Goal: Task Accomplishment & Management: Use online tool/utility

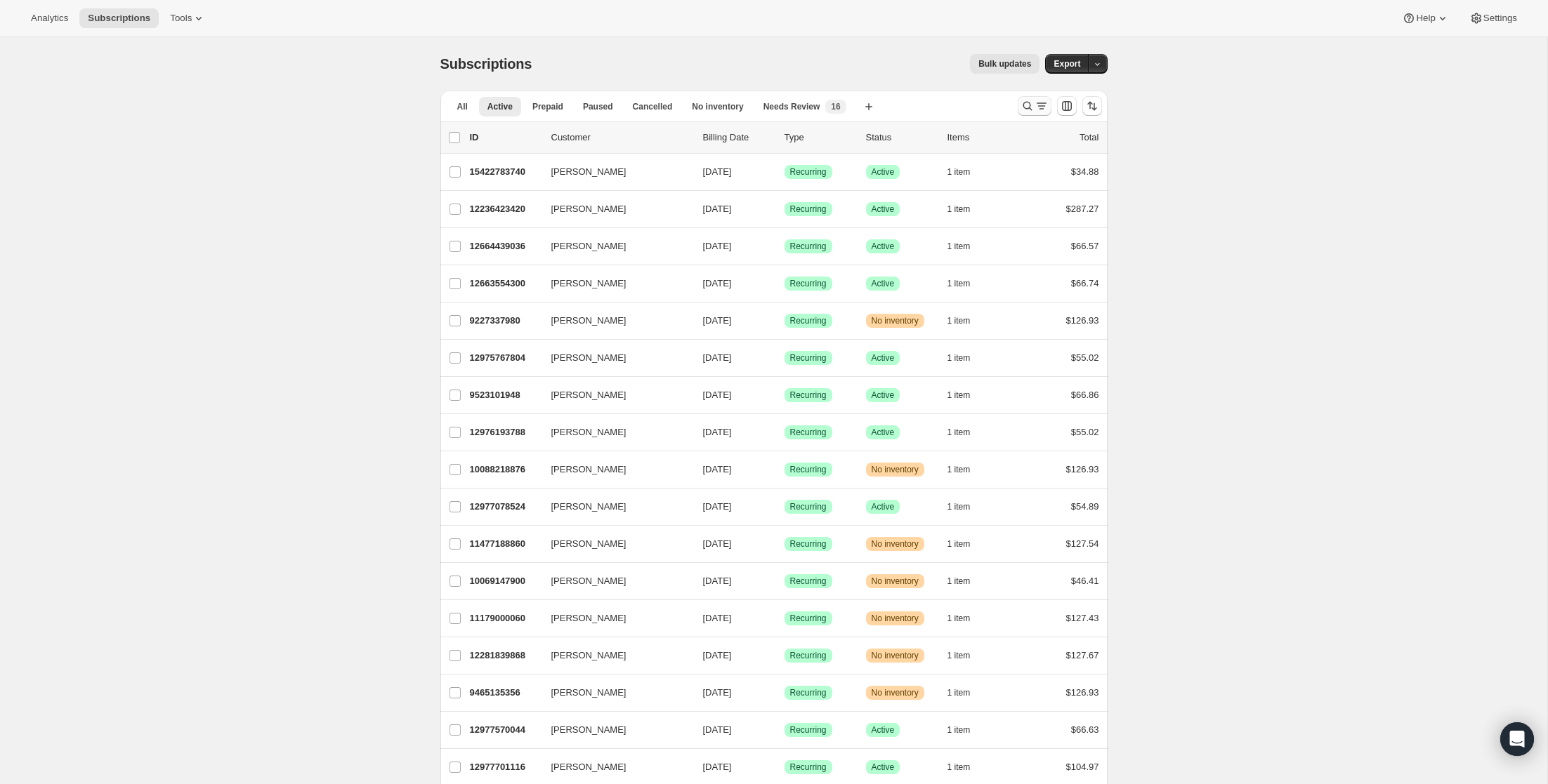
click at [1039, 106] on icon "Search and filter results" at bounding box center [1041, 106] width 14 height 14
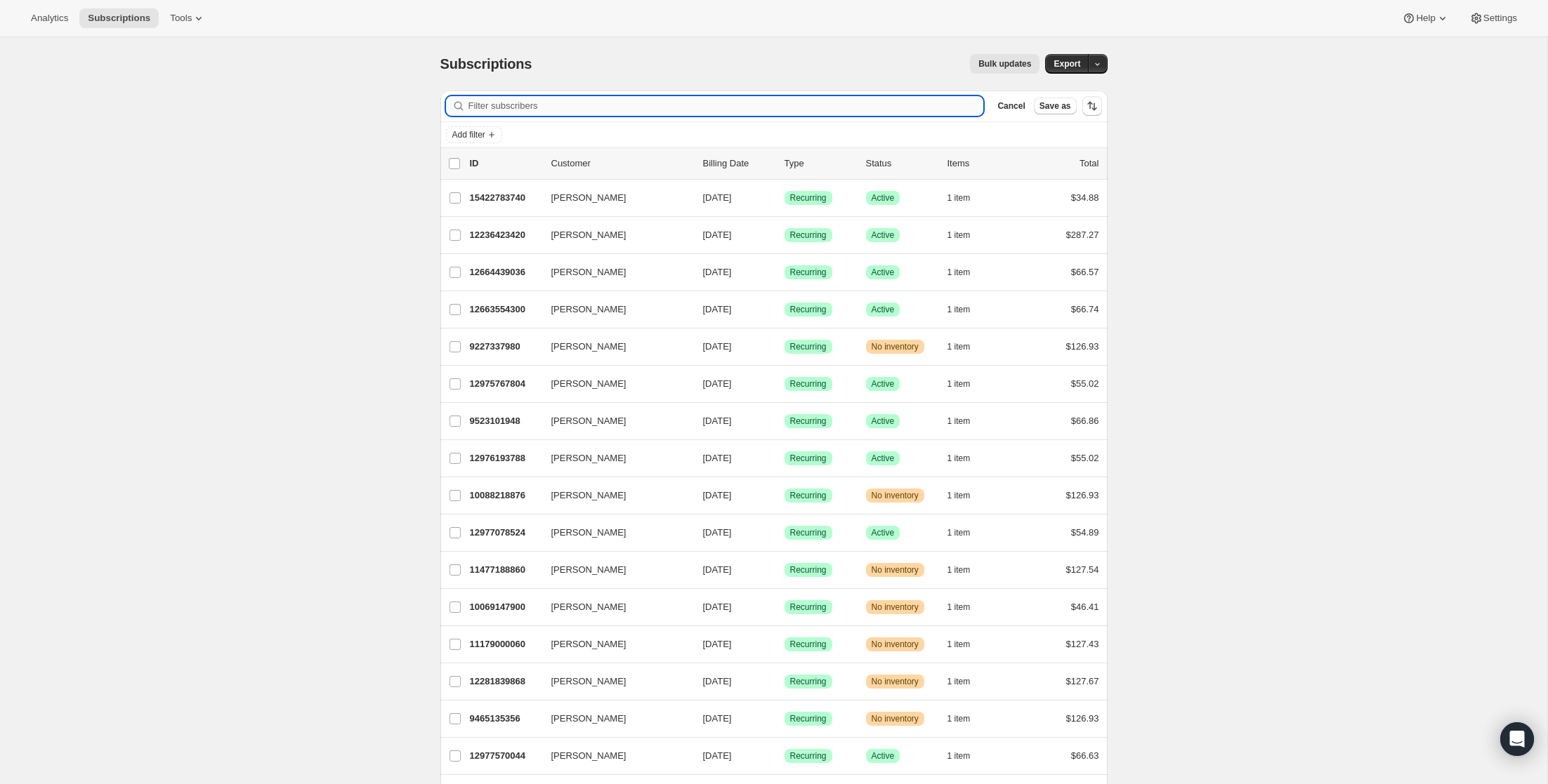
click at [878, 107] on input "Filter subscribers" at bounding box center [727, 106] width 516 height 20
paste input "45902"
type input "45902"
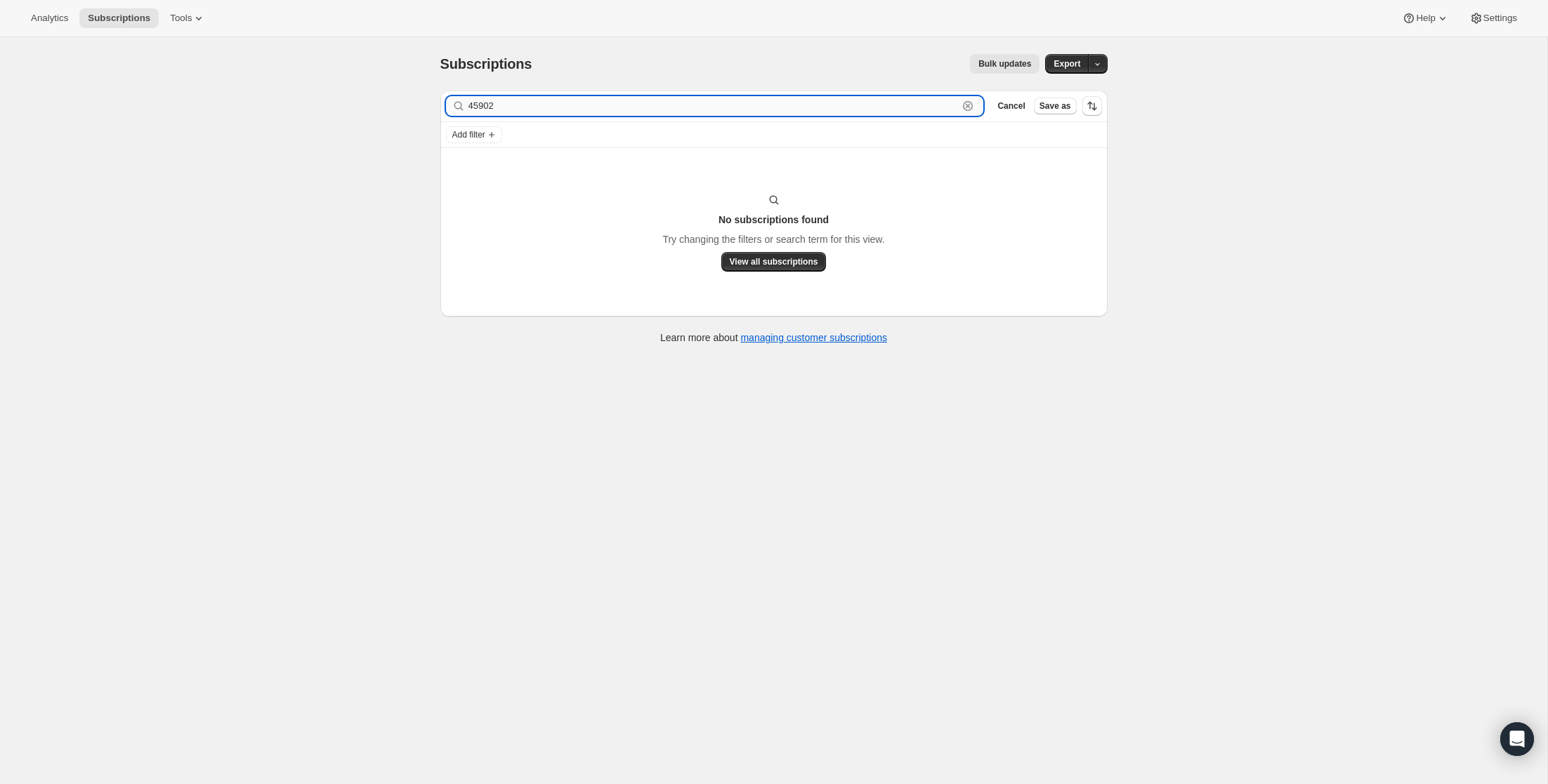
click at [576, 100] on input "45902" at bounding box center [714, 106] width 490 height 20
